Goal: Information Seeking & Learning: Learn about a topic

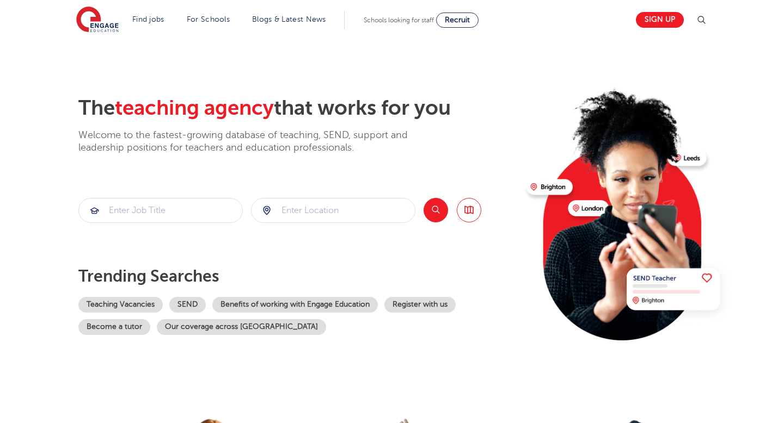
scroll to position [17, 0]
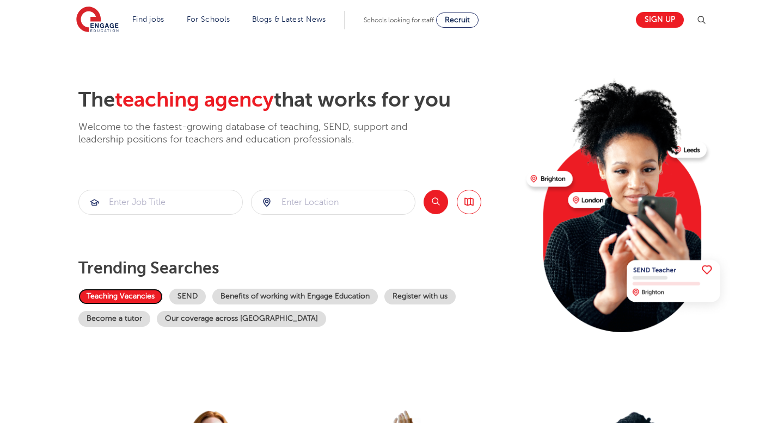
click at [105, 295] on link "Teaching Vacancies" at bounding box center [120, 297] width 84 height 16
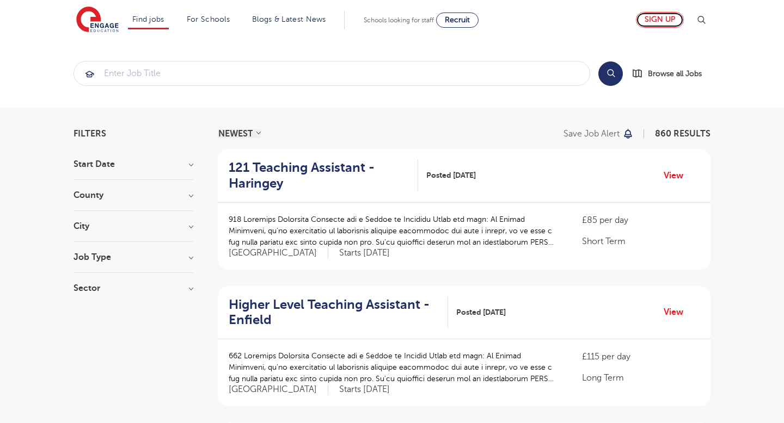
click at [661, 25] on link "Sign up" at bounding box center [660, 20] width 48 height 16
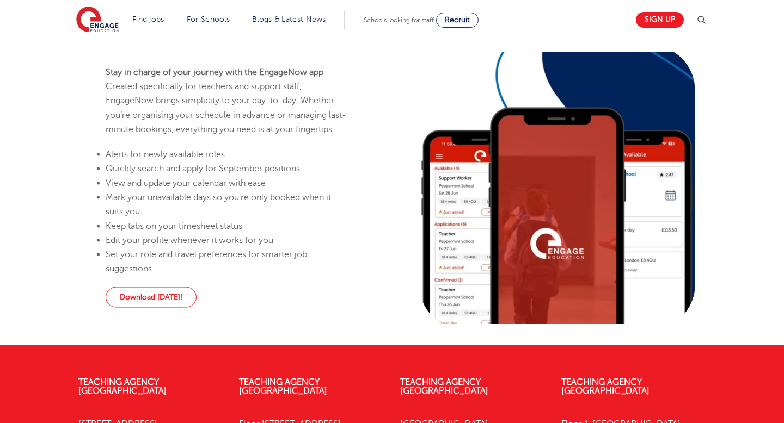
scroll to position [249, 0]
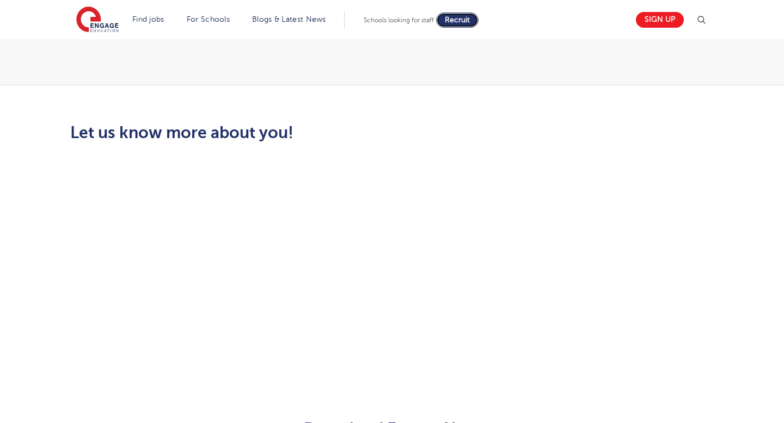
click at [452, 20] on span "Recruit" at bounding box center [457, 20] width 25 height 8
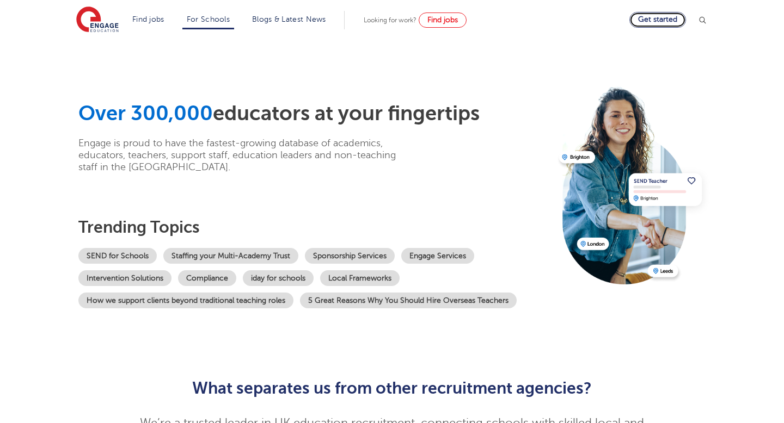
click at [672, 20] on link "Get started" at bounding box center [657, 20] width 57 height 16
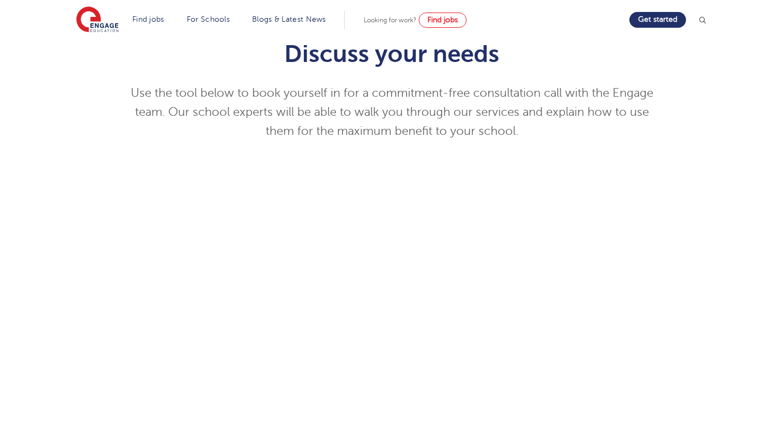
scroll to position [149, 0]
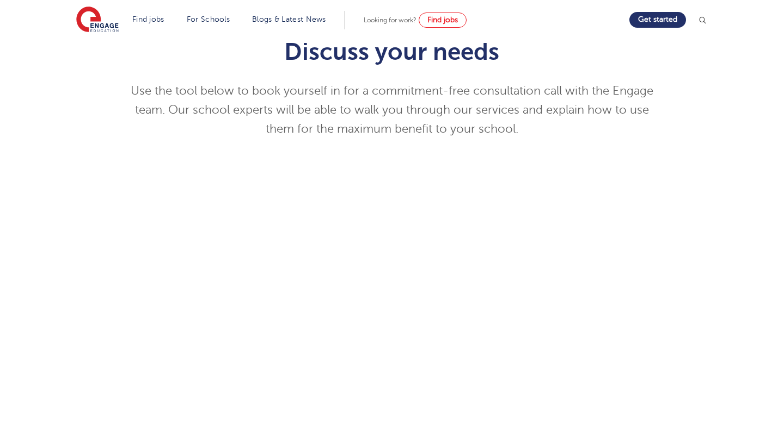
click at [668, 243] on div "Discuss your needs Use the tool below to book yourself in for a commitment-free…" at bounding box center [392, 298] width 660 height 553
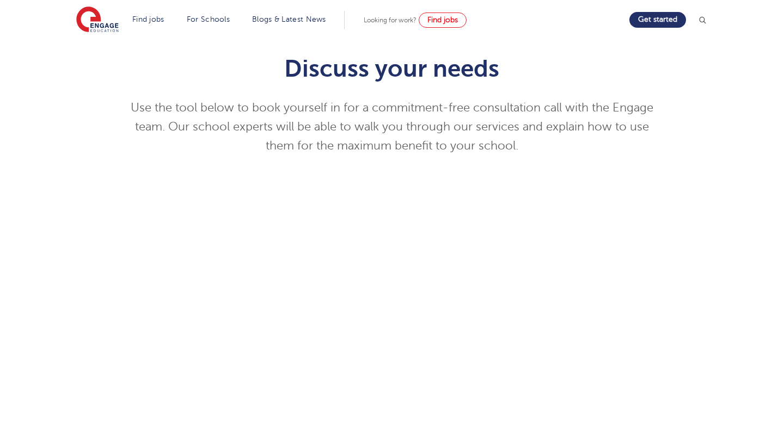
scroll to position [0, 0]
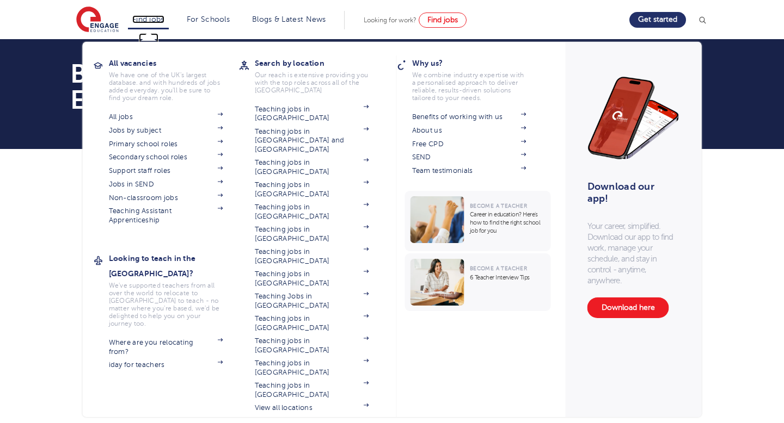
click at [153, 18] on link "Find jobs" at bounding box center [148, 19] width 32 height 8
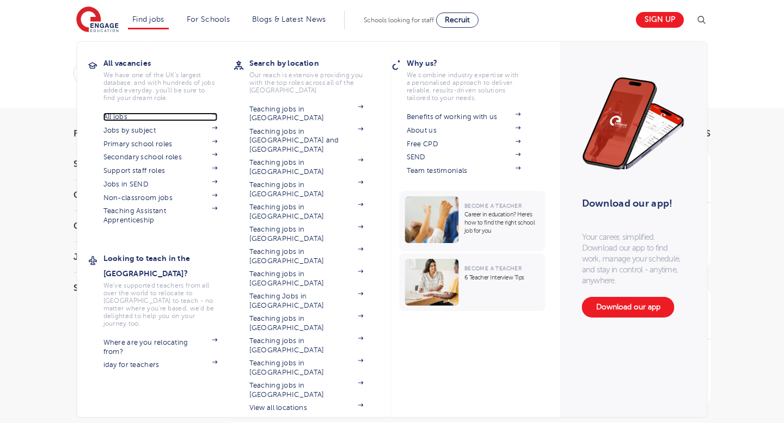
click at [115, 114] on link "All jobs" at bounding box center [160, 117] width 114 height 9
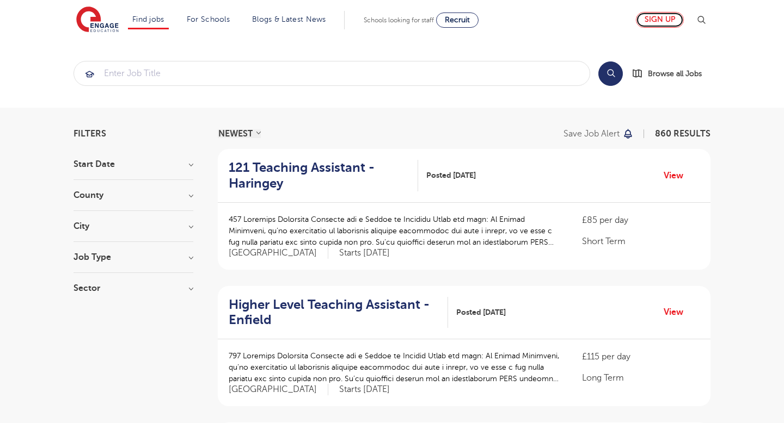
click at [662, 24] on link "Sign up" at bounding box center [660, 20] width 48 height 16
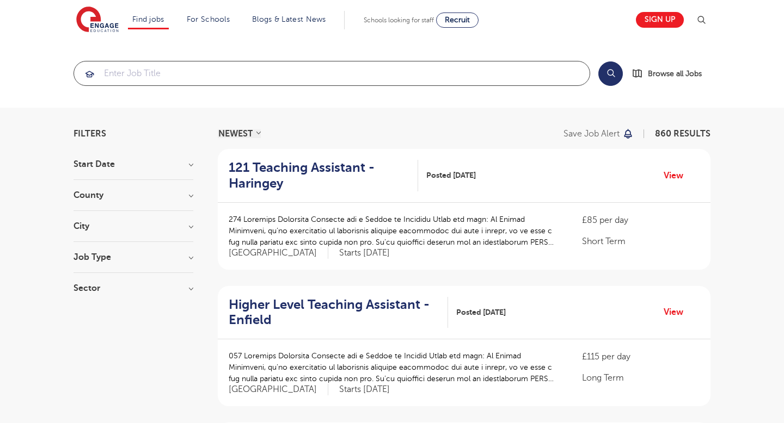
click at [286, 70] on input "search" at bounding box center [331, 73] width 515 height 24
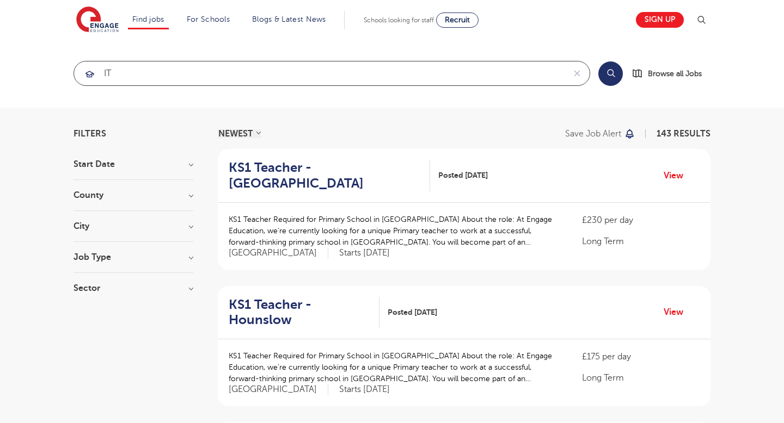
type input "IT"
click button "Submit" at bounding box center [0, 0] width 0 height 0
click at [190, 257] on h3 "Job Type" at bounding box center [133, 257] width 120 height 9
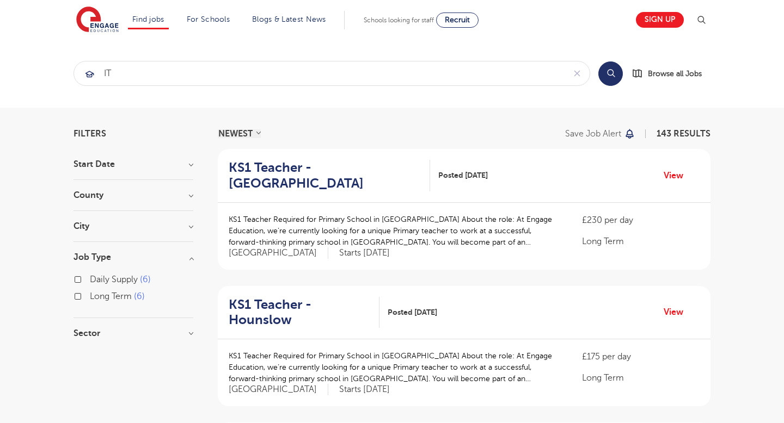
click at [192, 336] on h3 "Sector" at bounding box center [133, 333] width 120 height 9
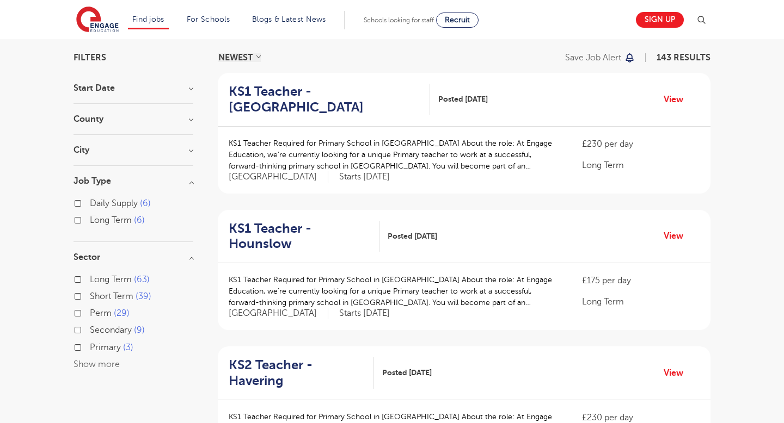
scroll to position [75, 0]
click at [192, 88] on h3 "Start Date" at bounding box center [133, 89] width 120 height 9
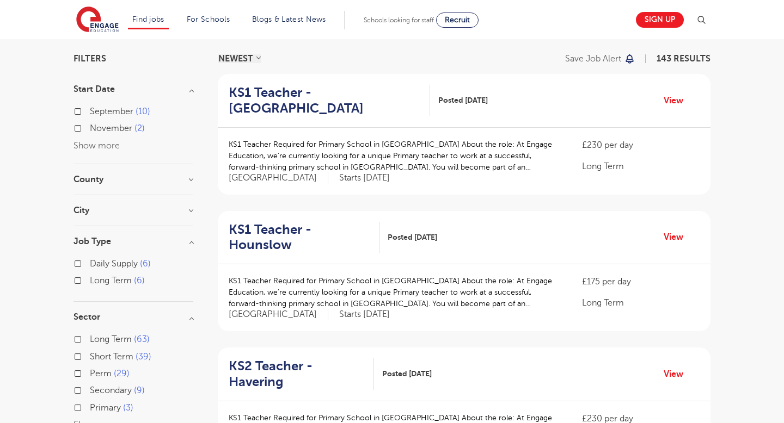
click at [127, 111] on span "September" at bounding box center [112, 112] width 44 height 10
click at [97, 111] on input "September 10" at bounding box center [93, 110] width 7 height 7
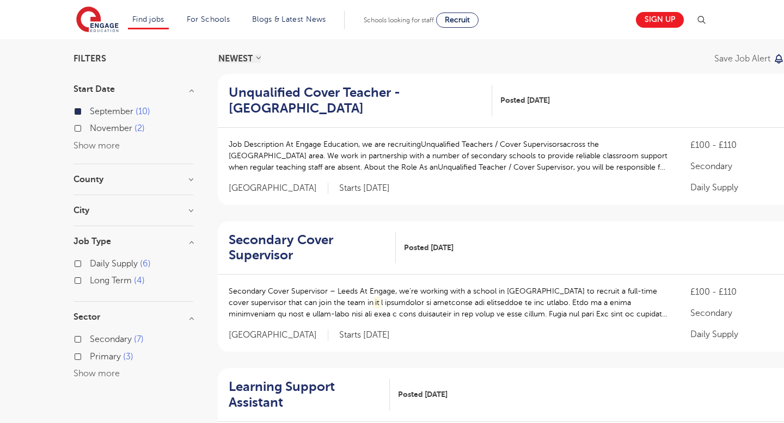
click at [189, 180] on h3 "County" at bounding box center [133, 179] width 120 height 9
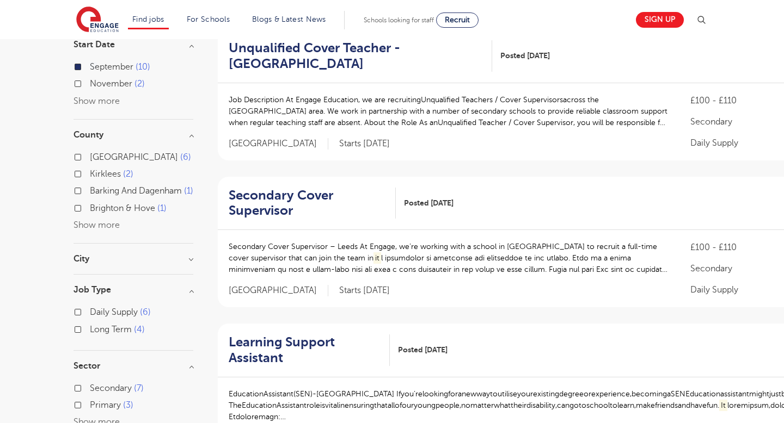
scroll to position [107, 0]
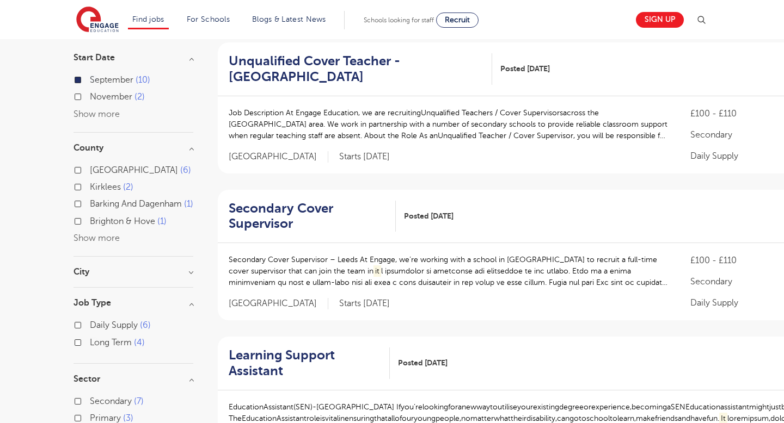
click at [190, 147] on h3 "County" at bounding box center [133, 148] width 120 height 9
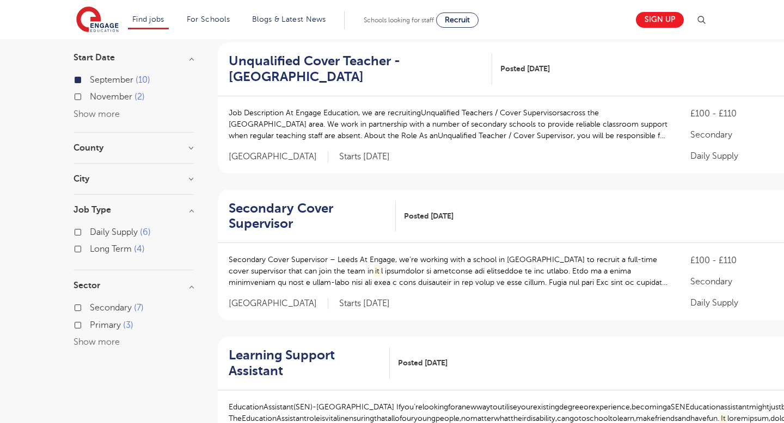
click at [189, 177] on h3 "City" at bounding box center [133, 179] width 120 height 9
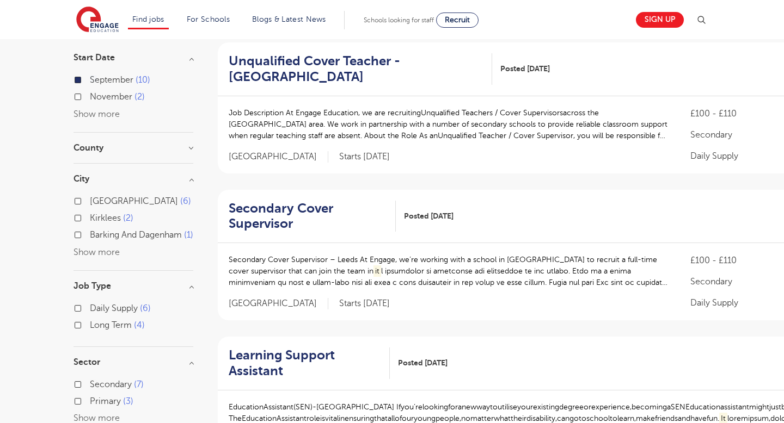
scroll to position [124, 0]
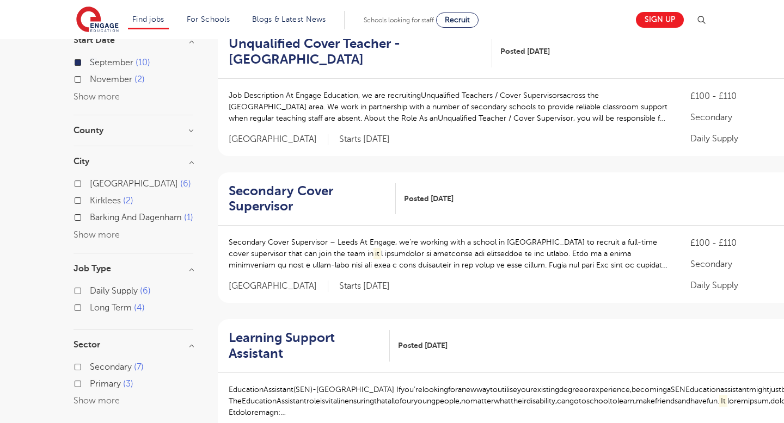
click at [193, 162] on h3 "City" at bounding box center [133, 161] width 120 height 9
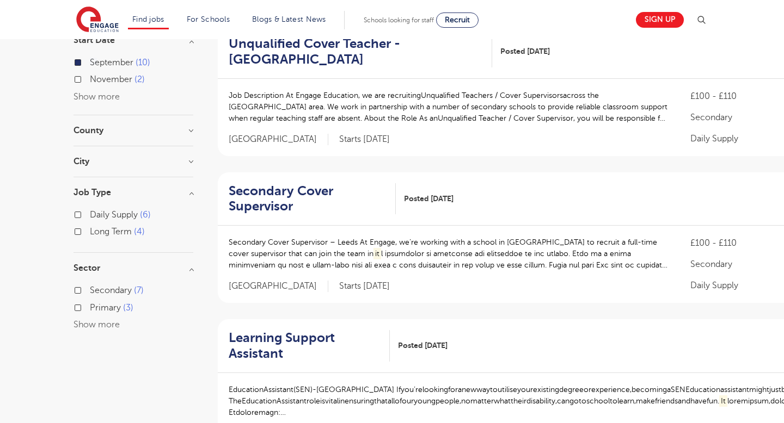
click at [90, 216] on label "Daily Supply 6" at bounding box center [120, 215] width 61 height 14
click at [90, 216] on input "Daily Supply 6" at bounding box center [93, 213] width 7 height 7
checkbox input "true"
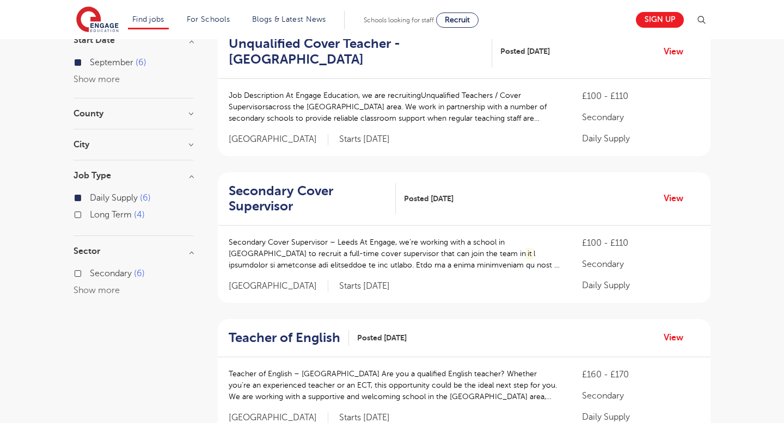
click at [79, 219] on div "Long Term 4" at bounding box center [133, 216] width 120 height 17
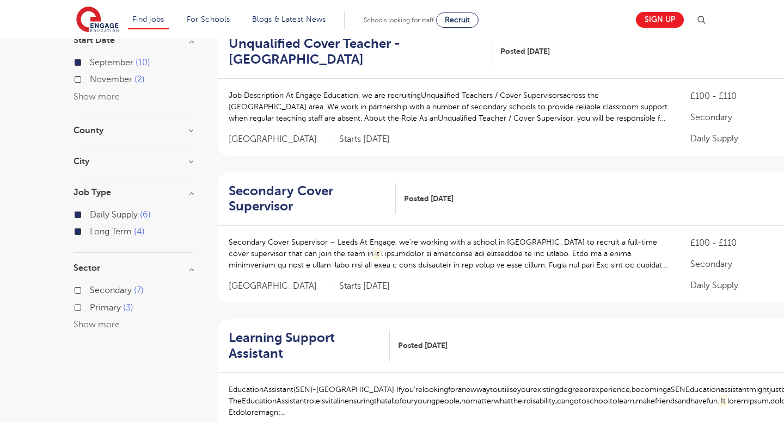
click at [90, 287] on label "Secondary 7" at bounding box center [117, 291] width 54 height 14
click at [90, 287] on input "Secondary 7" at bounding box center [93, 289] width 7 height 7
checkbox input "true"
click at [90, 308] on label "Primary 3" at bounding box center [112, 308] width 44 height 14
click at [90, 308] on input "Primary 3" at bounding box center [93, 306] width 7 height 7
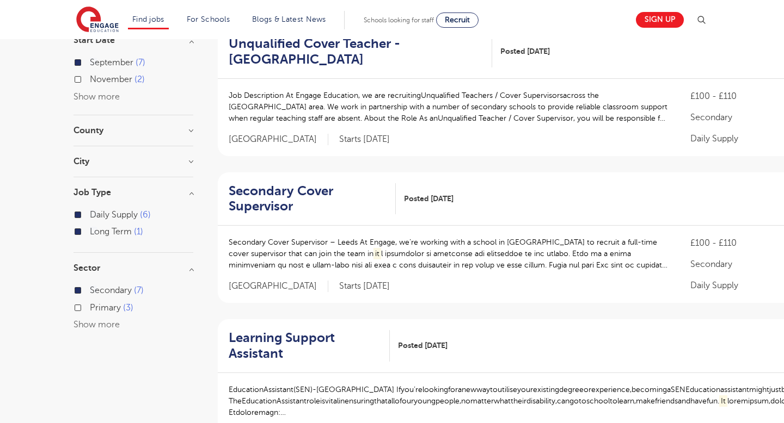
checkbox input "true"
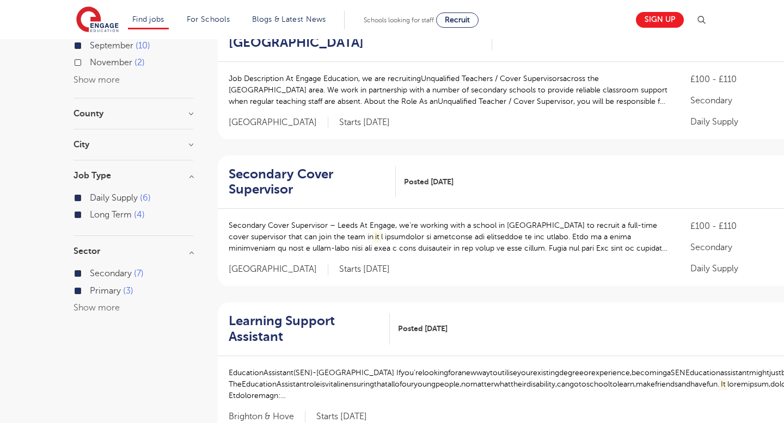
scroll to position [142, 0]
click at [279, 189] on h2 "Secondary Cover Supervisor" at bounding box center [308, 182] width 158 height 32
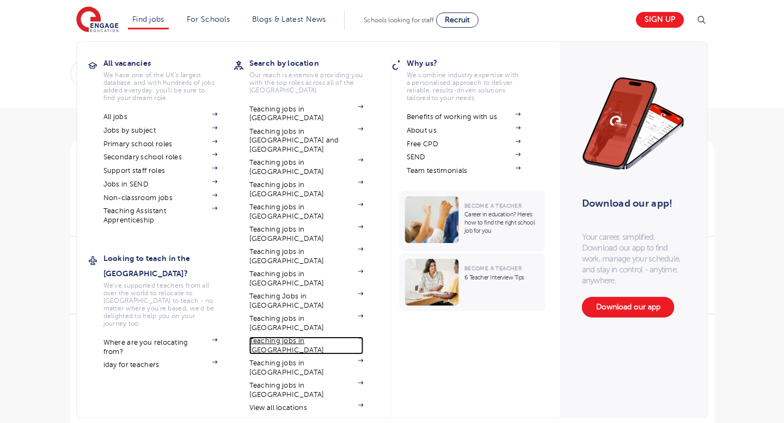
click at [280, 337] on link "Teaching jobs in [GEOGRAPHIC_DATA]" at bounding box center [306, 346] width 114 height 18
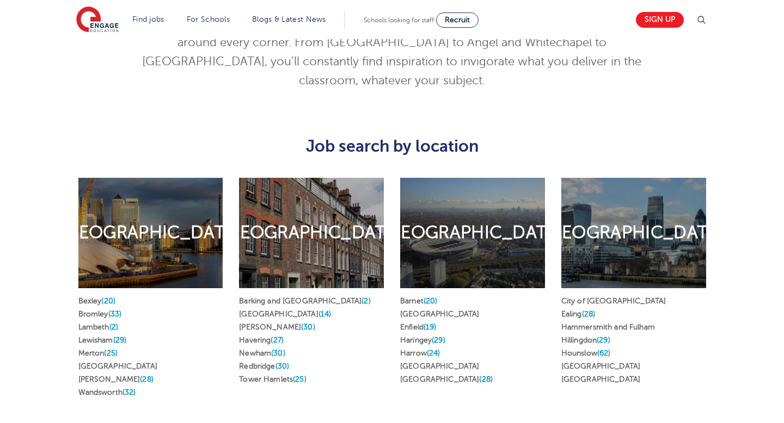
scroll to position [509, 0]
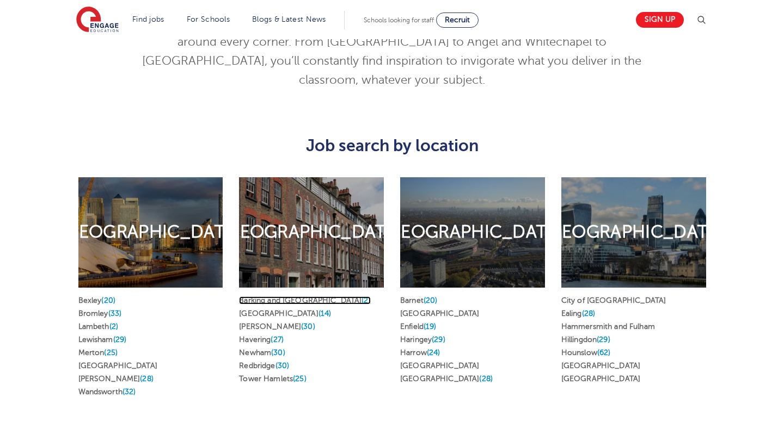
click at [291, 297] on link "Barking and Dagenham (2)" at bounding box center [305, 301] width 132 height 8
click at [267, 310] on link "Greenwich (14)" at bounding box center [285, 314] width 92 height 8
click at [260, 323] on link "Hackney (30)" at bounding box center [277, 327] width 76 height 8
click at [260, 336] on link "Havering (27)" at bounding box center [261, 340] width 45 height 8
click at [259, 349] on link "Newham (30)" at bounding box center [262, 353] width 46 height 8
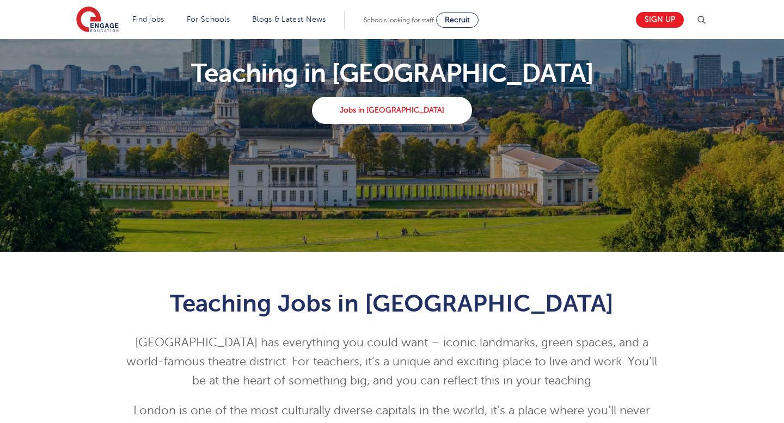
scroll to position [0, 0]
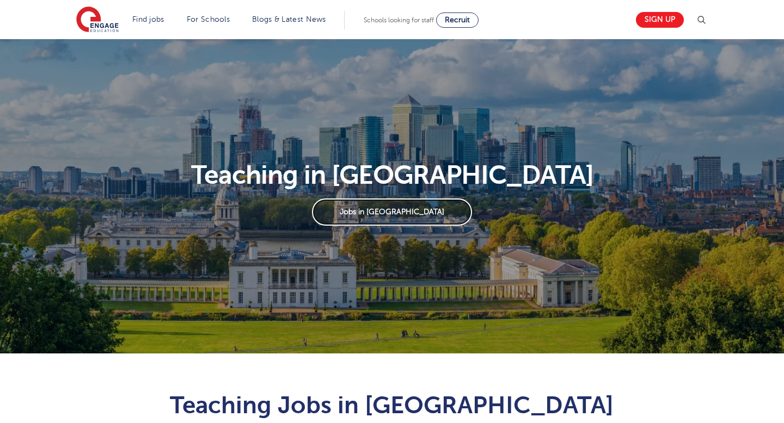
click at [409, 219] on link "Jobs in London" at bounding box center [391, 212] width 159 height 27
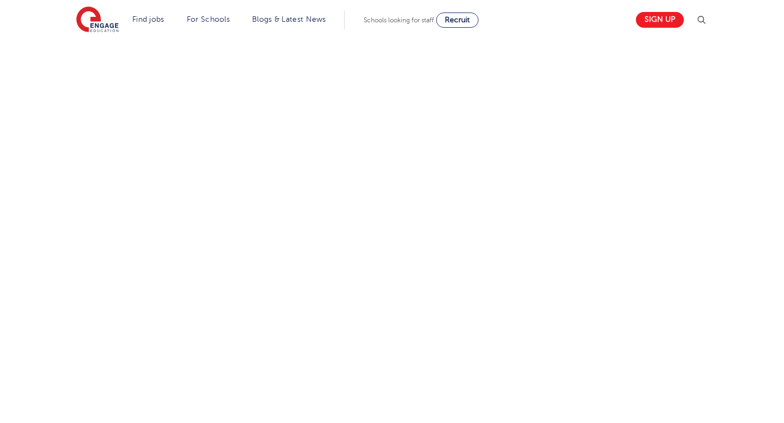
scroll to position [565, 0]
